Goal: Task Accomplishment & Management: Manage account settings

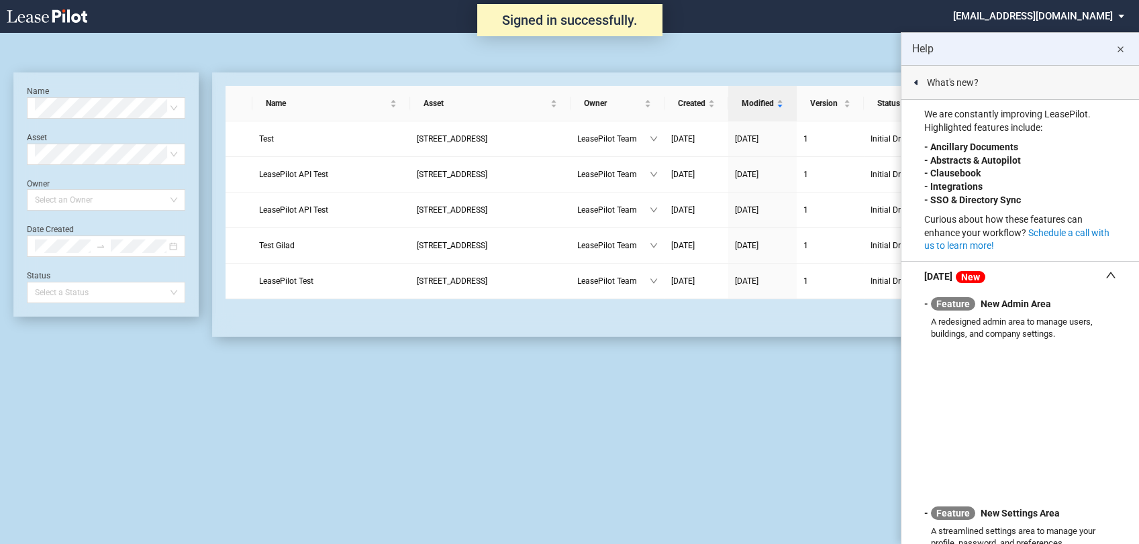
click at [1080, 17] on md-select "admin@leasepilot.co Super Admin Area Admin Area Settings Sign Out" at bounding box center [1043, 15] width 184 height 30
click at [1066, 38] on div "Super Admin Area" at bounding box center [1053, 36] width 74 height 13
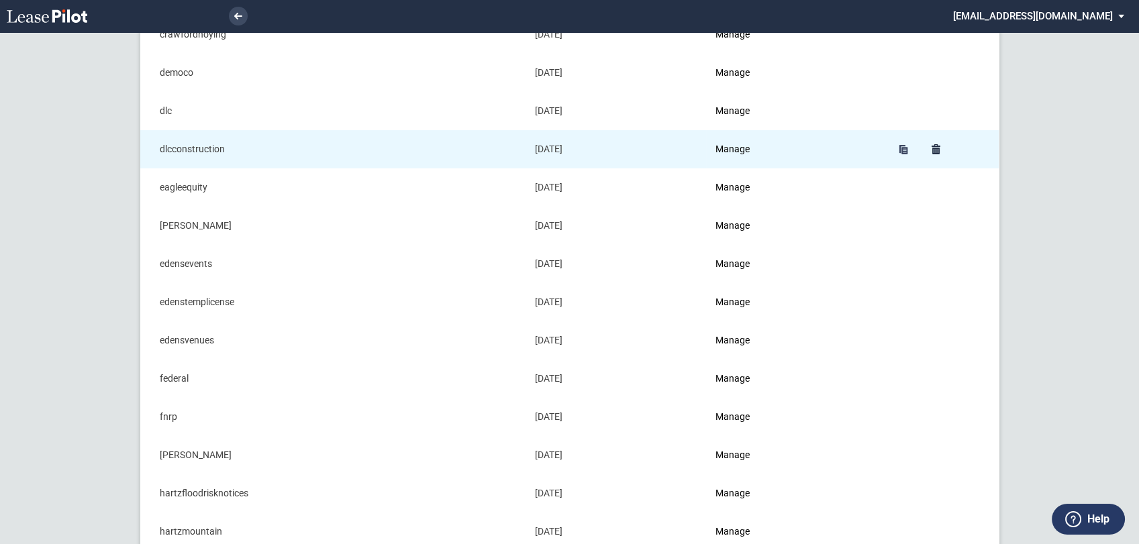
scroll to position [372, 0]
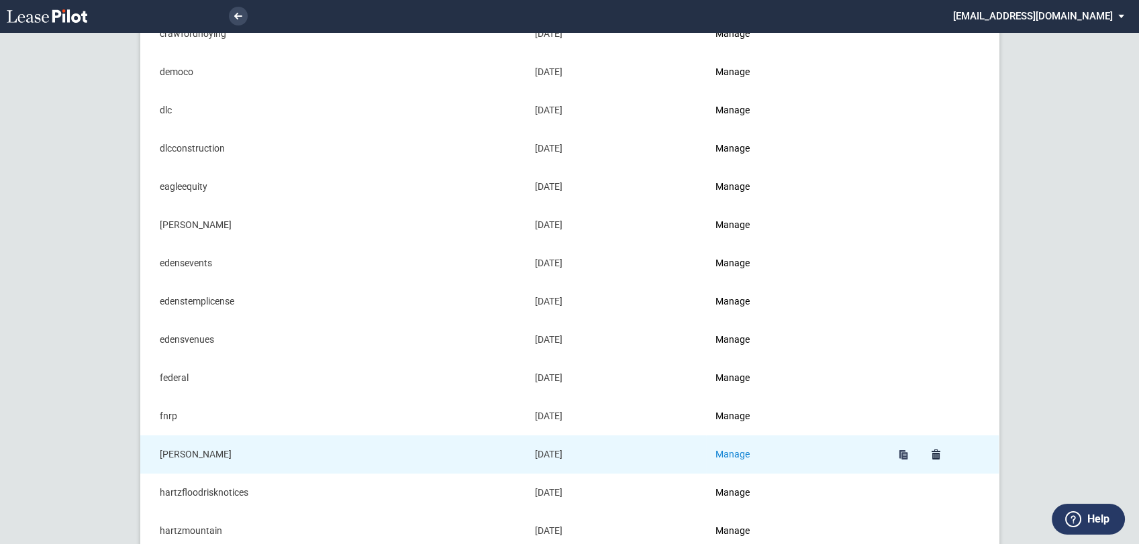
click at [745, 455] on link "Manage" at bounding box center [732, 454] width 34 height 11
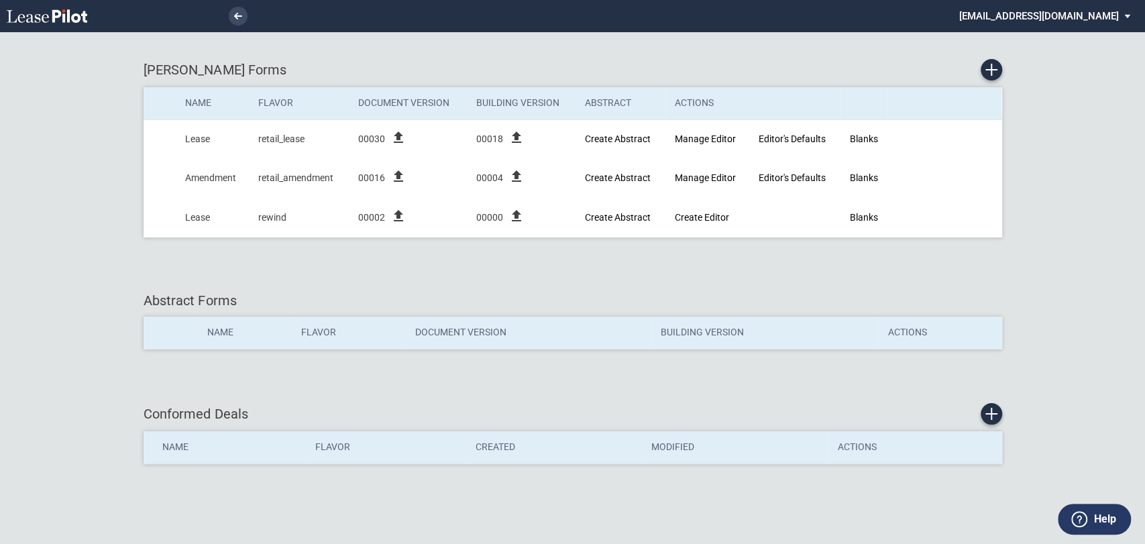
click at [1060, 12] on md-select "admin@leasepilot.co Super Admin Area Admin Area Settings Sign Out" at bounding box center [1050, 15] width 184 height 30
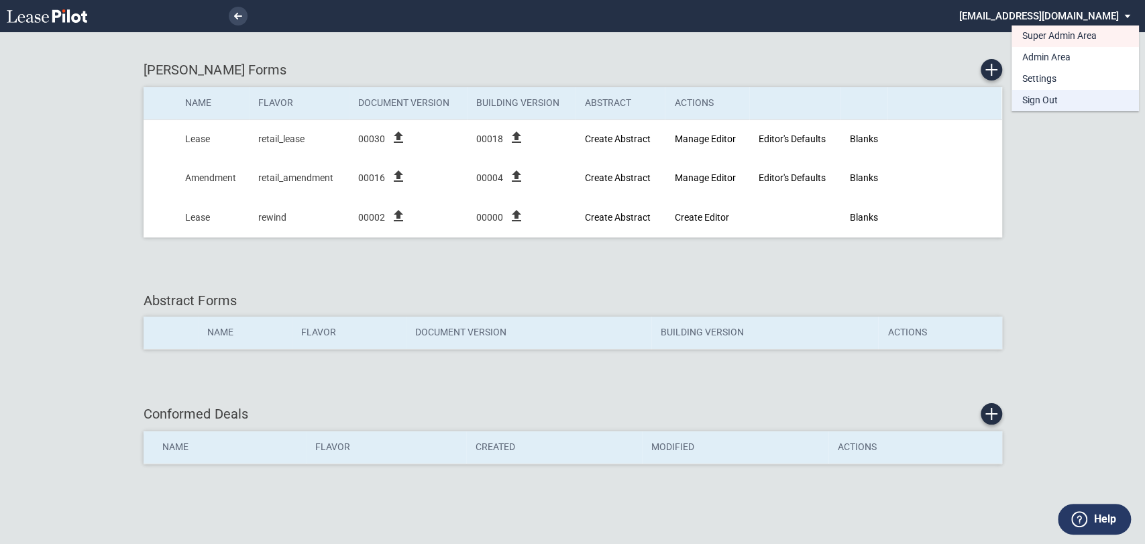
click at [1040, 101] on div "Sign Out" at bounding box center [1041, 100] width 36 height 13
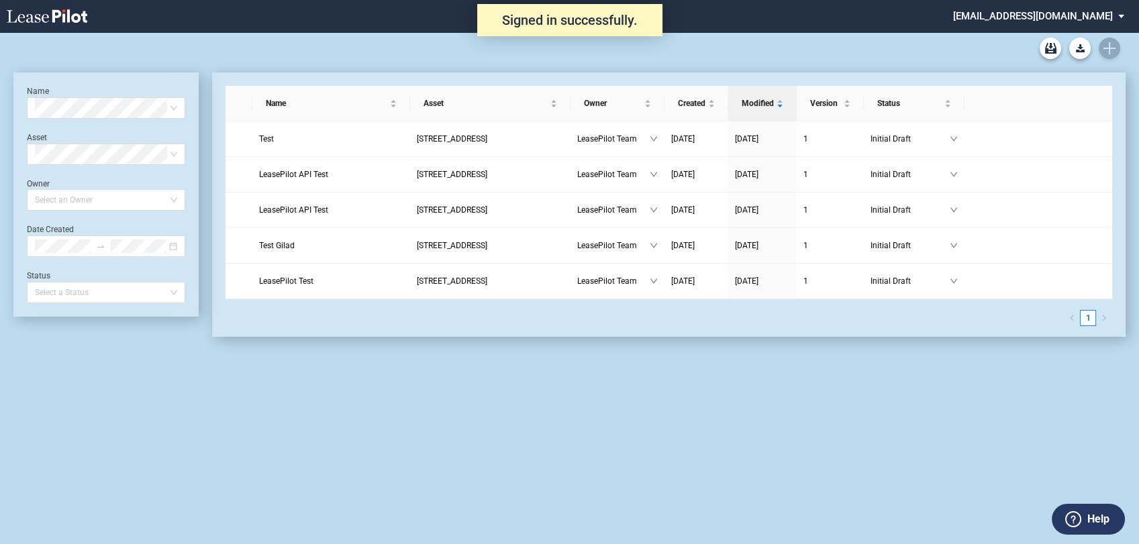
click at [1077, 17] on md-select "admin@leasepilot.co Super Admin Area Admin Area Settings Sign Out" at bounding box center [1043, 15] width 184 height 30
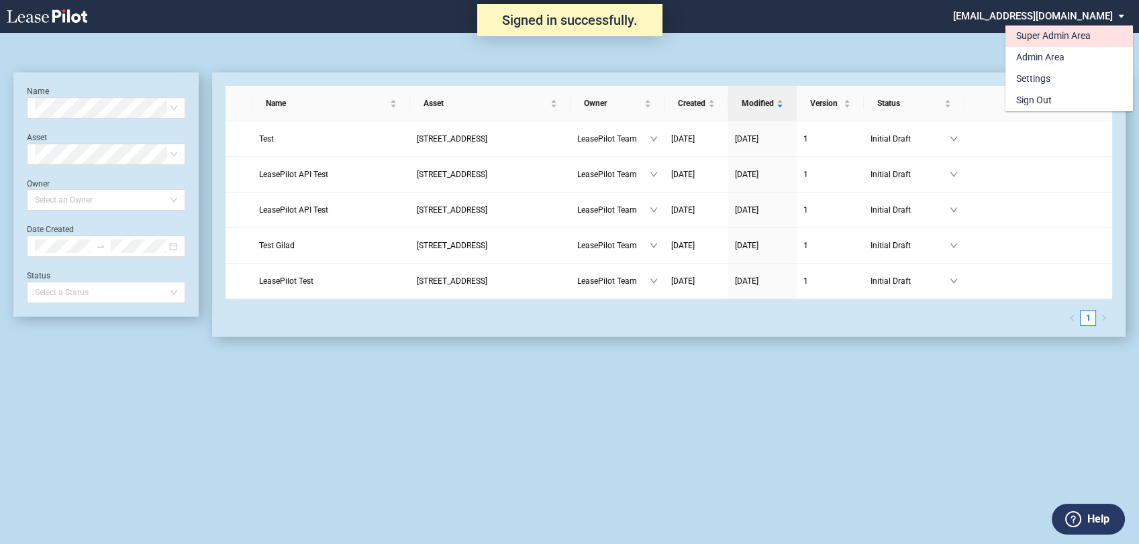
click at [1048, 39] on div "Super Admin Area" at bounding box center [1053, 36] width 74 height 13
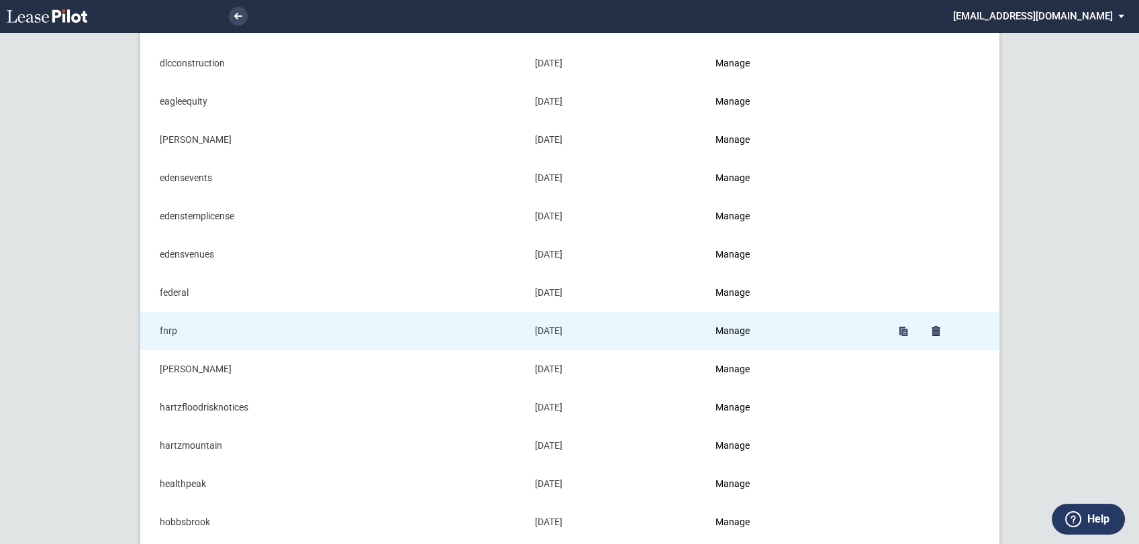
scroll to position [521, 0]
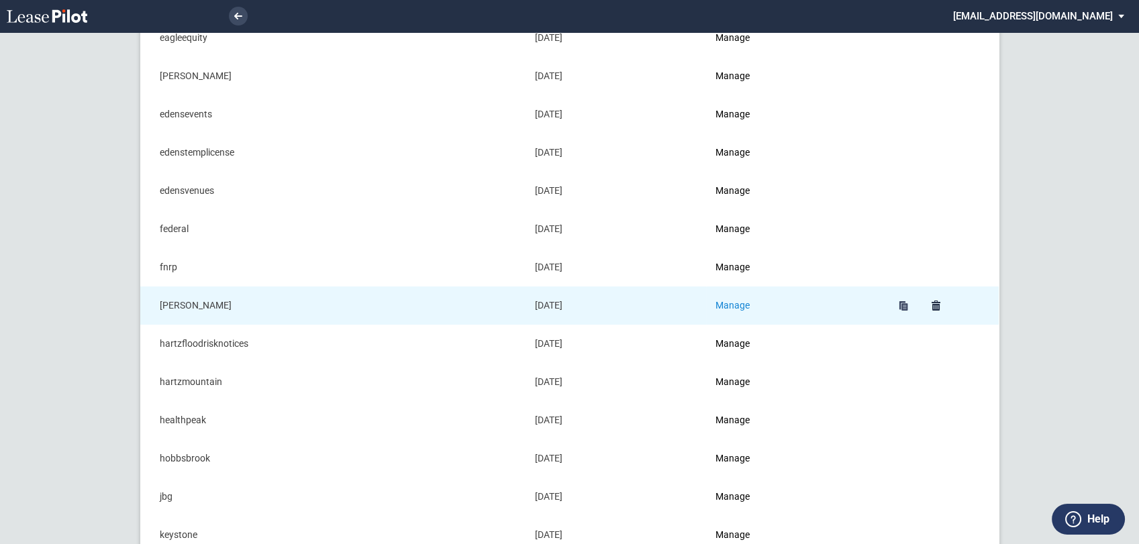
click at [725, 302] on link "Manage" at bounding box center [732, 305] width 34 height 11
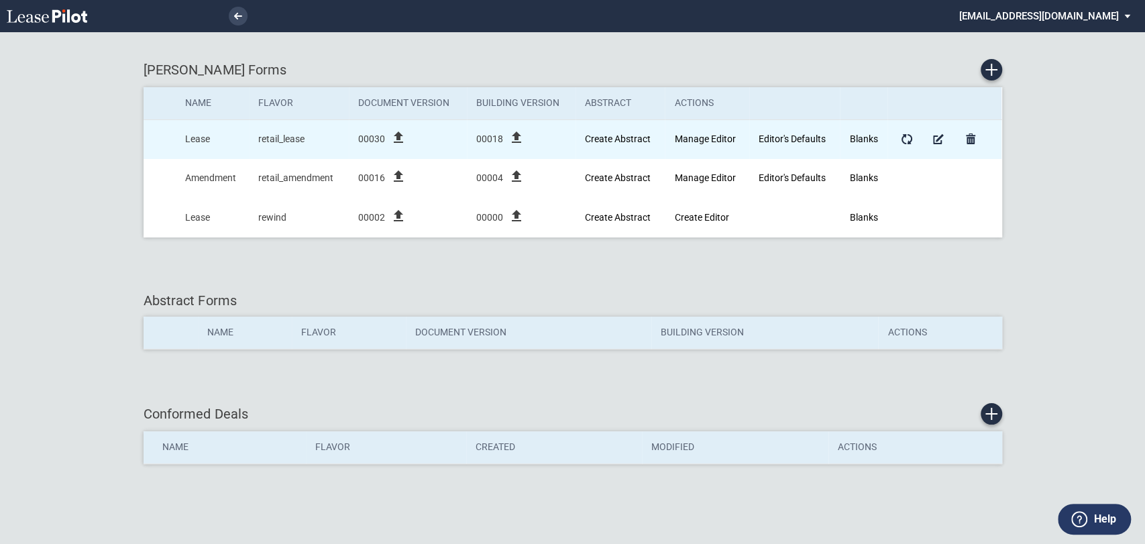
click at [397, 136] on icon "file_upload" at bounding box center [399, 137] width 16 height 16
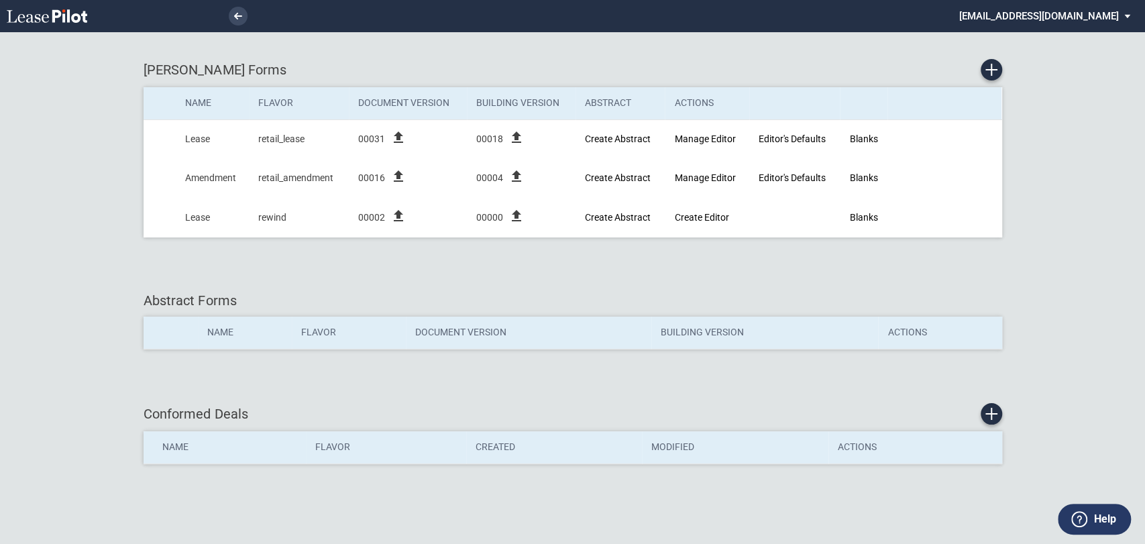
click at [1089, 17] on md-select "admin@leasepilot.co Super Admin Area Admin Area Settings Sign Out" at bounding box center [1050, 15] width 184 height 30
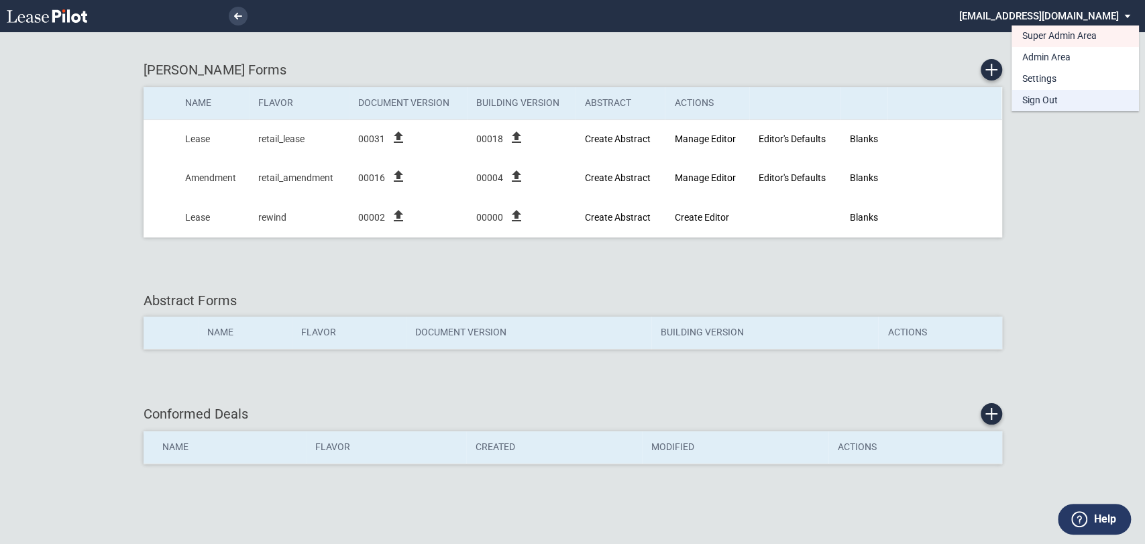
click at [1057, 103] on div "Sign Out" at bounding box center [1041, 100] width 36 height 13
